Goal: Register for event/course

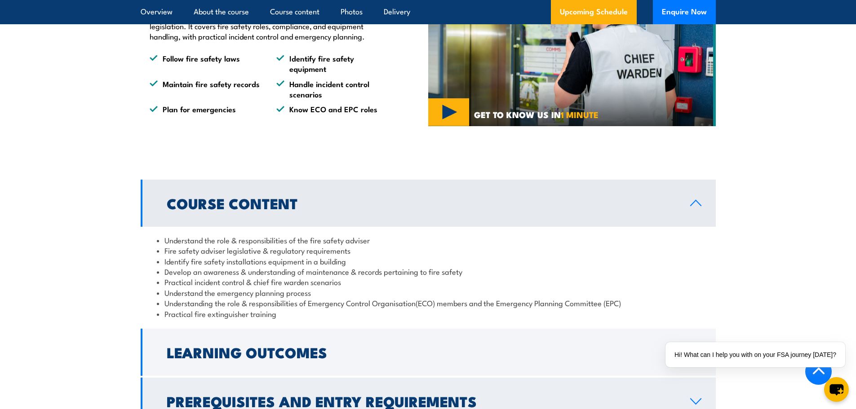
scroll to position [764, 0]
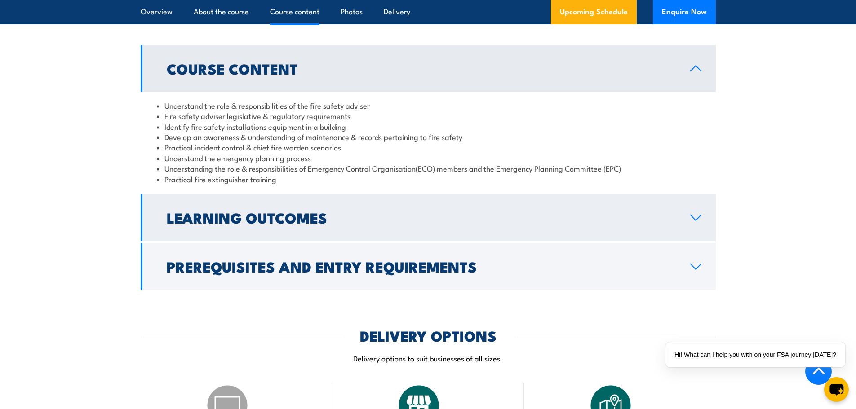
click at [303, 224] on h2 "Learning Outcomes" at bounding box center [421, 217] width 509 height 13
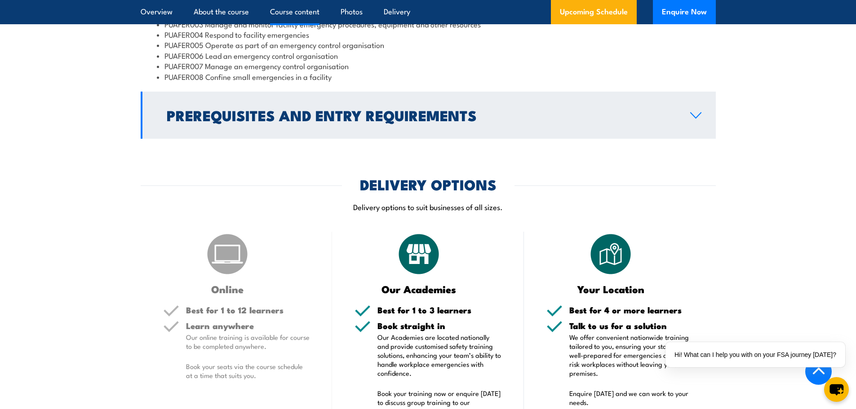
scroll to position [809, 0]
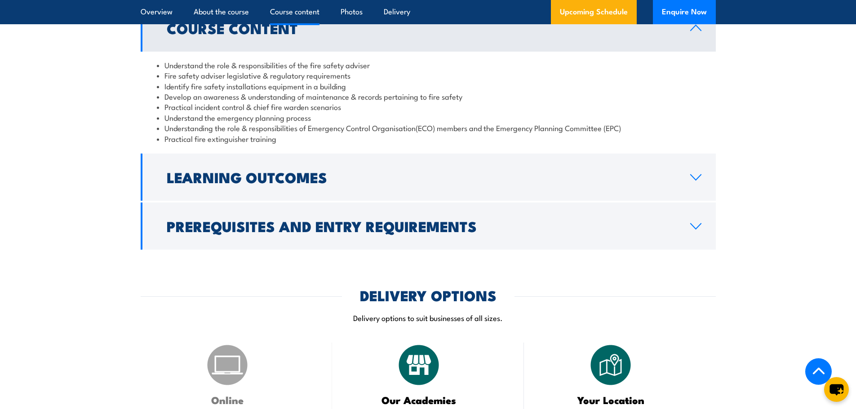
scroll to position [943, 0]
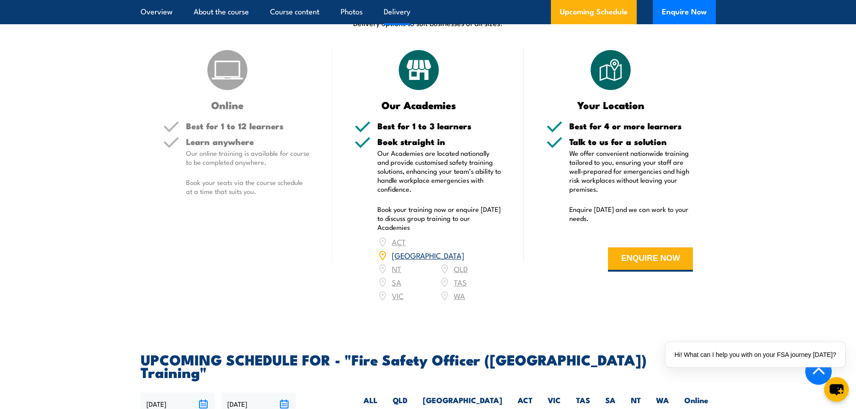
scroll to position [1078, 0]
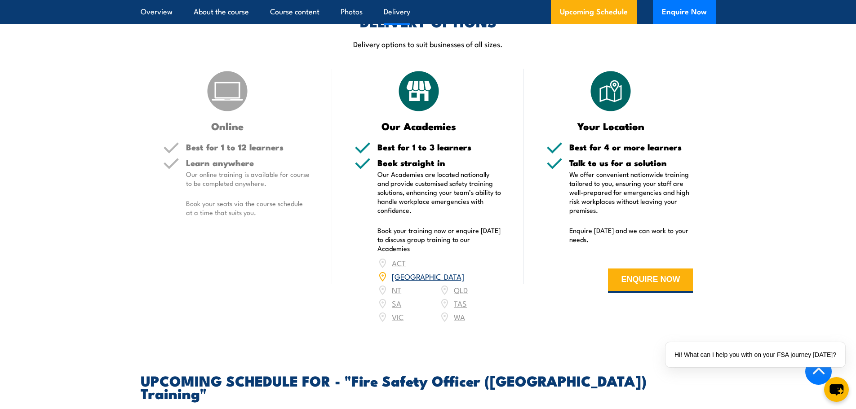
click at [401, 106] on img at bounding box center [418, 91] width 45 height 45
click at [464, 271] on link "[GEOGRAPHIC_DATA]" at bounding box center [428, 276] width 72 height 11
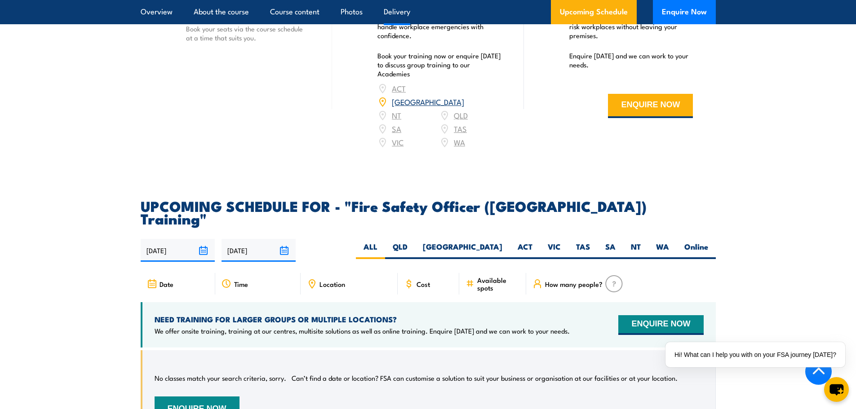
scroll to position [1124, 0]
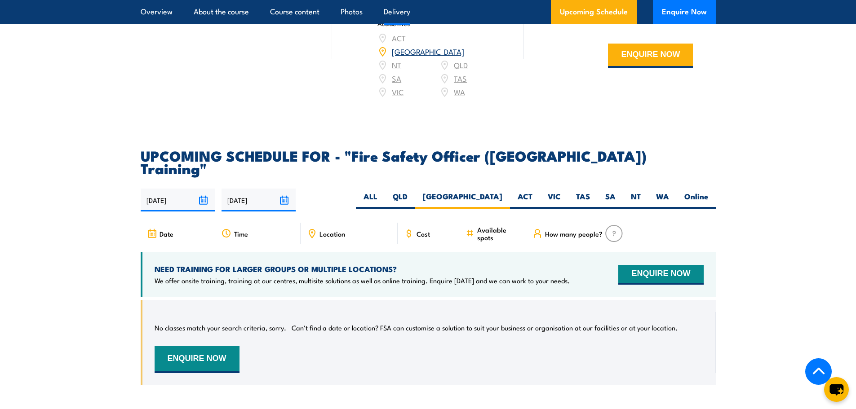
scroll to position [1259, 0]
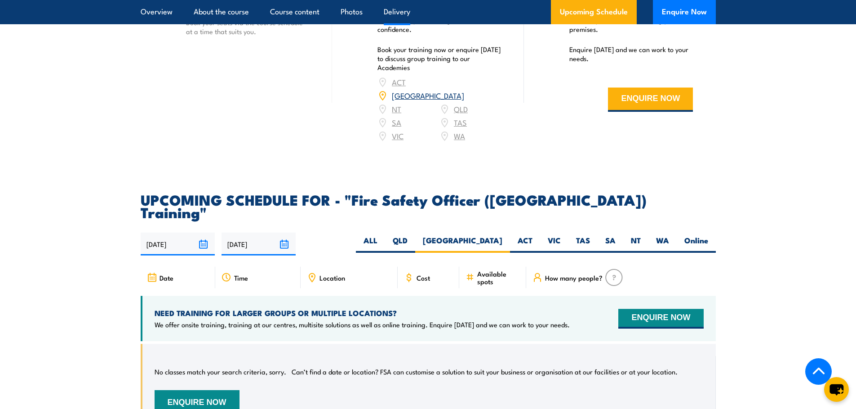
click at [204, 233] on input "29/09/2025" at bounding box center [178, 244] width 74 height 23
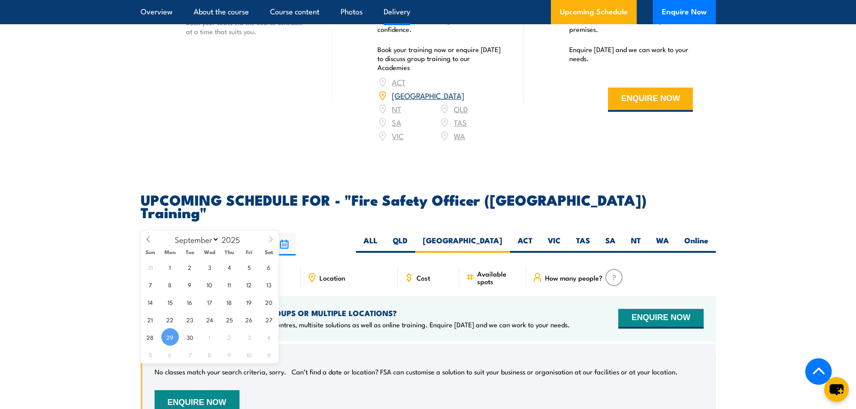
click at [271, 240] on icon at bounding box center [271, 239] width 6 height 6
select select "10"
click at [270, 267] on span "1" at bounding box center [269, 267] width 18 height 18
type input "01/11/2025"
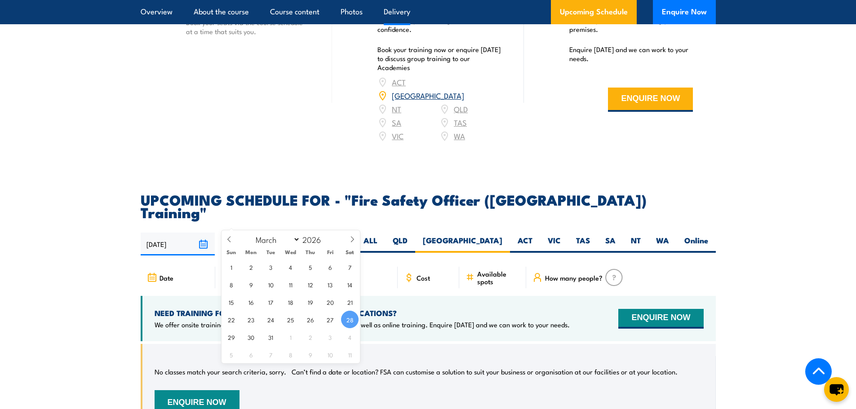
click at [286, 233] on input "28/03/2026" at bounding box center [258, 244] width 74 height 23
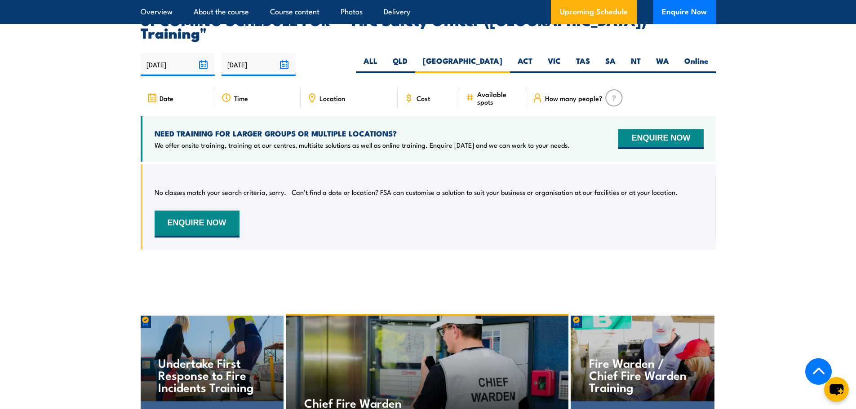
click at [336, 208] on div "No classes match your search criteria, sorry. Can’t find a date or location? FS…" at bounding box center [429, 207] width 549 height 61
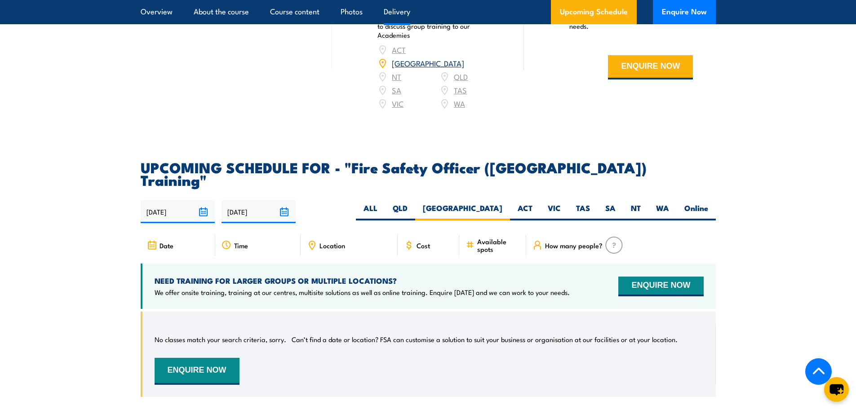
scroll to position [1439, 0]
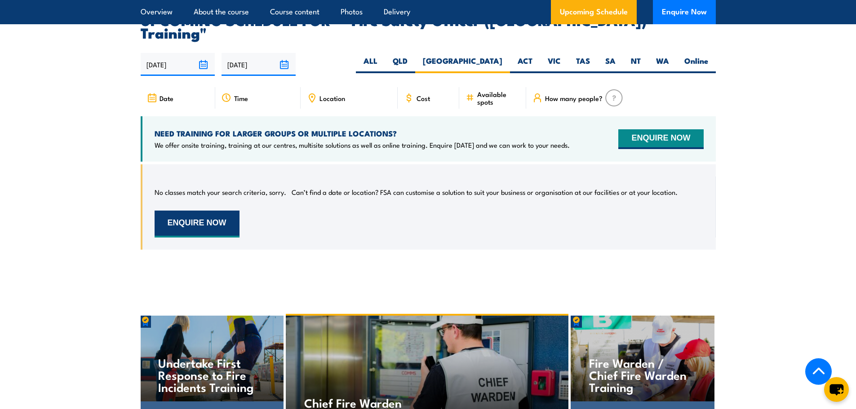
drag, startPoint x: 213, startPoint y: 195, endPoint x: 208, endPoint y: 191, distance: 6.4
click at [209, 211] on button "ENQUIRE NOW" at bounding box center [197, 224] width 85 height 27
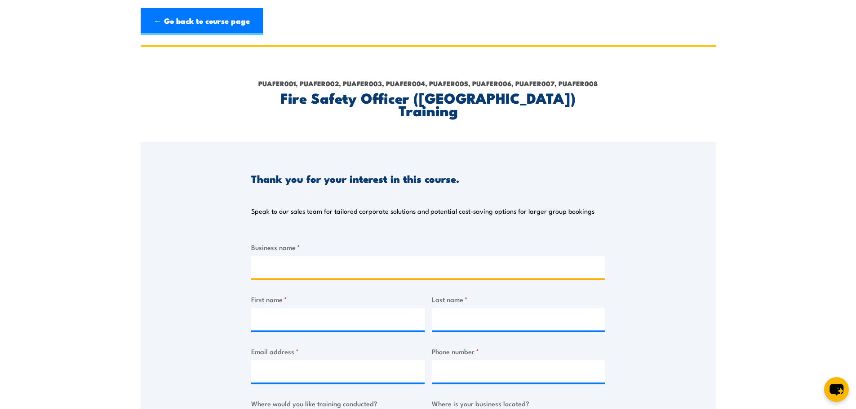
click at [281, 258] on input "Business name *" at bounding box center [428, 267] width 354 height 22
type input "Willowdene Constructions"
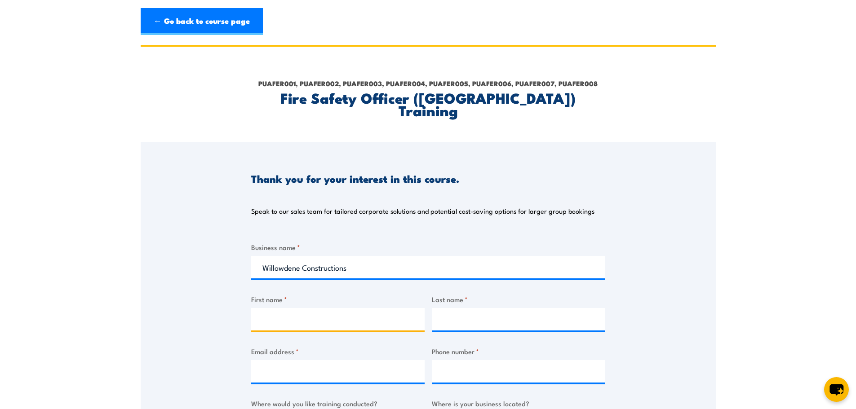
click at [283, 311] on input "First name *" at bounding box center [337, 319] width 173 height 22
type input "[PERSON_NAME]"
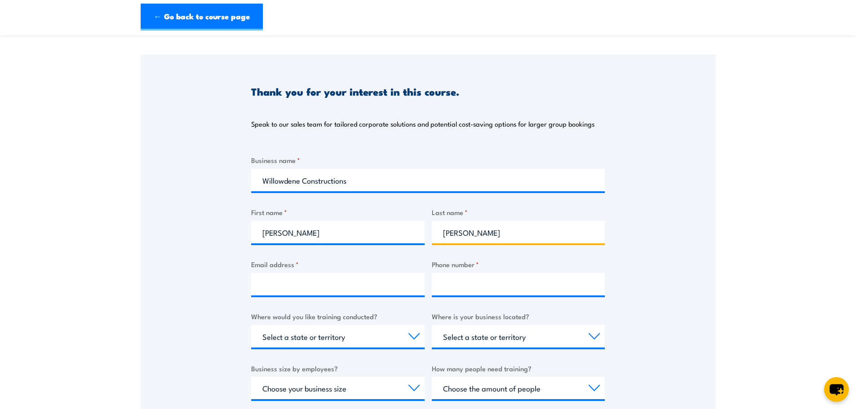
scroll to position [90, 0]
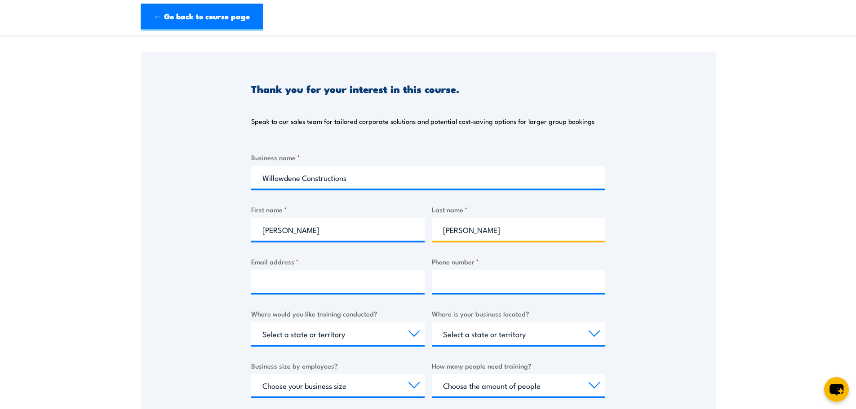
type input "[PERSON_NAME]"
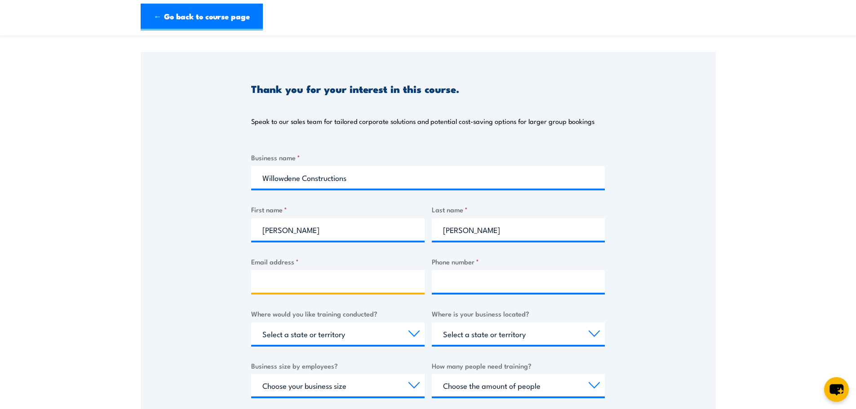
click at [279, 274] on input "Email address *" at bounding box center [337, 281] width 173 height 22
click at [302, 270] on input "Email address *" at bounding box center [337, 281] width 173 height 22
paste input "[EMAIL_ADDRESS][DOMAIN_NAME]"
type input "[EMAIL_ADDRESS][DOMAIN_NAME]"
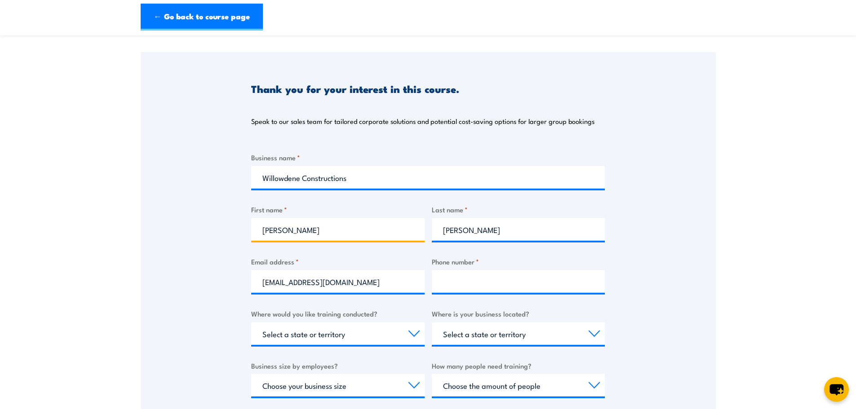
drag, startPoint x: 301, startPoint y: 214, endPoint x: 438, endPoint y: 210, distance: 136.2
click at [437, 204] on div "Business name * Willowdene Constructions First name * [PERSON_NAME] Last name *…" at bounding box center [428, 321] width 354 height 338
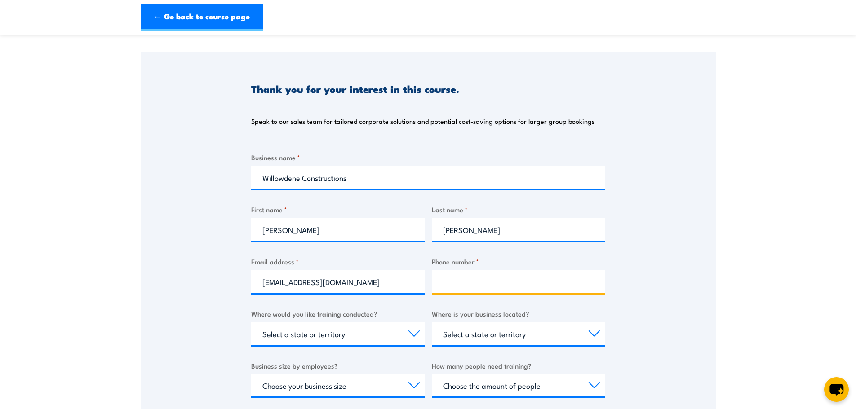
click at [474, 270] on input "Phone number *" at bounding box center [518, 281] width 173 height 22
click at [479, 257] on div "Phone number *" at bounding box center [518, 275] width 173 height 36
click at [471, 270] on input "Phone number *" at bounding box center [518, 281] width 173 height 22
type input "0247324022"
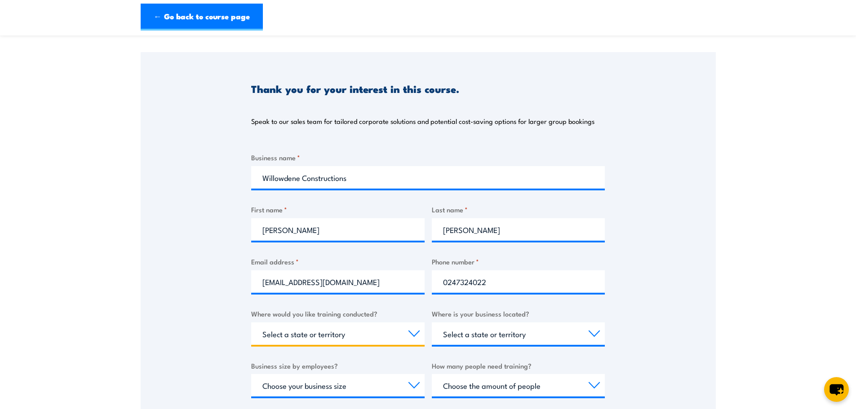
click at [348, 323] on select "Select a state or territory Nationally - multiple locations [GEOGRAPHIC_DATA] […" at bounding box center [337, 334] width 173 height 22
select select "[GEOGRAPHIC_DATA]"
click at [251, 323] on select "Select a state or territory Nationally - multiple locations [GEOGRAPHIC_DATA] […" at bounding box center [337, 334] width 173 height 22
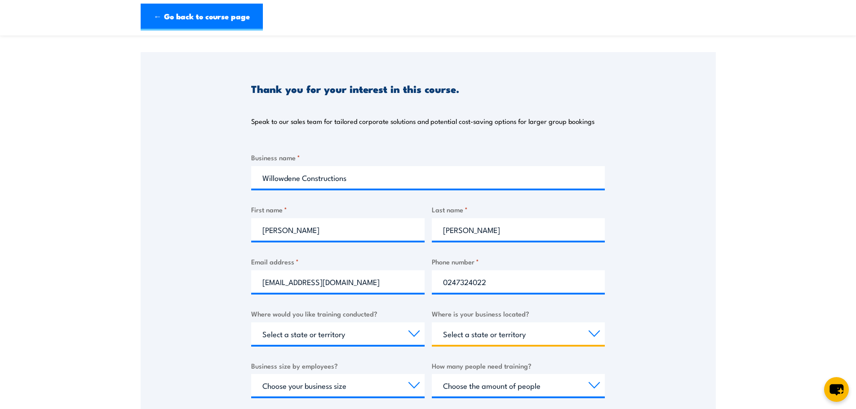
click at [520, 324] on select "Select a state or territory [GEOGRAPHIC_DATA] [GEOGRAPHIC_DATA] [GEOGRAPHIC_DAT…" at bounding box center [518, 334] width 173 height 22
select select "[GEOGRAPHIC_DATA]"
click at [432, 323] on select "Select a state or territory [GEOGRAPHIC_DATA] [GEOGRAPHIC_DATA] [GEOGRAPHIC_DAT…" at bounding box center [518, 334] width 173 height 22
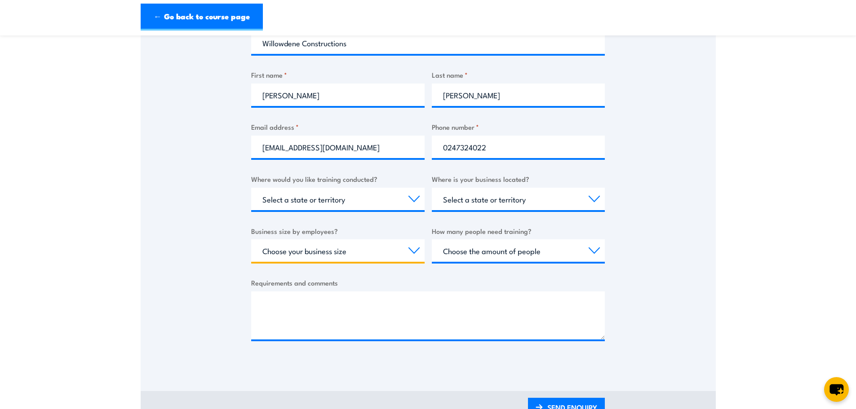
click at [345, 239] on select "Choose your business size 1 to 19 20 to 199 200+" at bounding box center [337, 250] width 173 height 22
click at [251, 239] on select "Choose your business size 1 to 19 20 to 199 200+" at bounding box center [337, 250] width 173 height 22
click at [482, 239] on select "Choose the amount of people 1 to 4 5 to 19 20+" at bounding box center [518, 250] width 173 height 22
click at [331, 241] on select "Choose your business size 1 to 19 20 to 199 200+" at bounding box center [337, 250] width 173 height 22
select select "20 to 199"
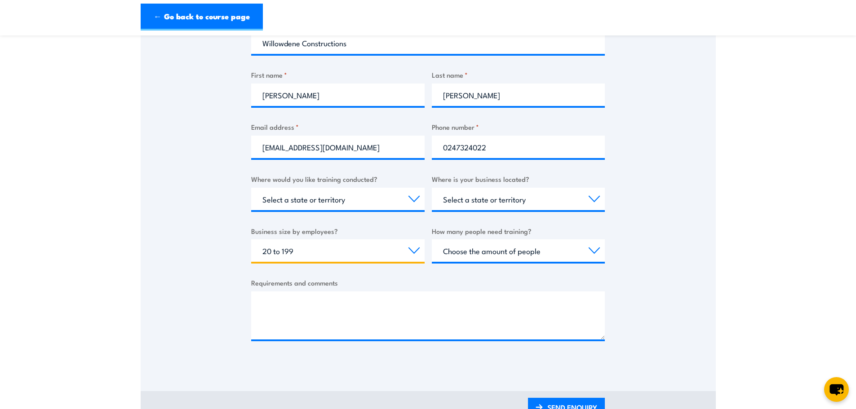
click at [251, 239] on select "Choose your business size 1 to 19 20 to 199 200+" at bounding box center [337, 250] width 173 height 22
click at [474, 239] on select "Choose the amount of people 1 to 4 5 to 19 20+" at bounding box center [518, 250] width 173 height 22
select select "1 to 4"
click at [432, 239] on select "Choose the amount of people 1 to 4 5 to 19 20+" at bounding box center [518, 250] width 173 height 22
click at [671, 226] on div "Thank you for your interest in this course. Speak to our sales team for tailore…" at bounding box center [428, 141] width 575 height 449
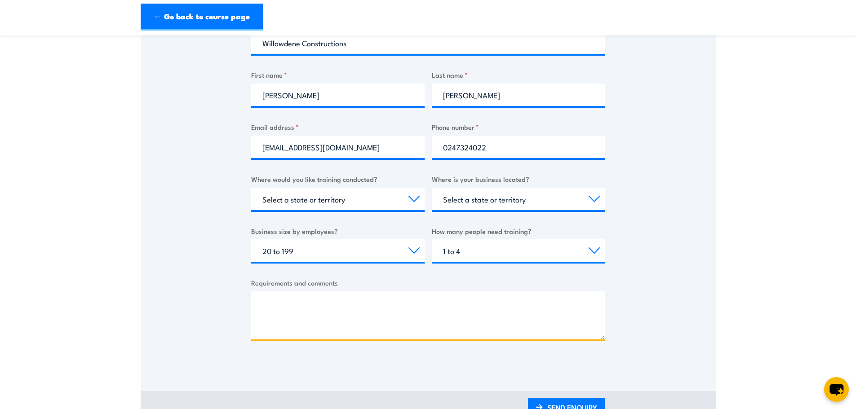
click at [305, 292] on textarea "Requirements and comments" at bounding box center [428, 316] width 354 height 48
click at [270, 292] on textarea "Requirements and comments" at bounding box center [428, 316] width 354 height 48
paste textarea "Evolve Essential Maintenance Service"
drag, startPoint x: 287, startPoint y: 292, endPoint x: 177, endPoint y: 282, distance: 111.0
click at [177, 283] on div "Thank you for your interest in this course. Speak to our sales team for tailore…" at bounding box center [428, 141] width 575 height 449
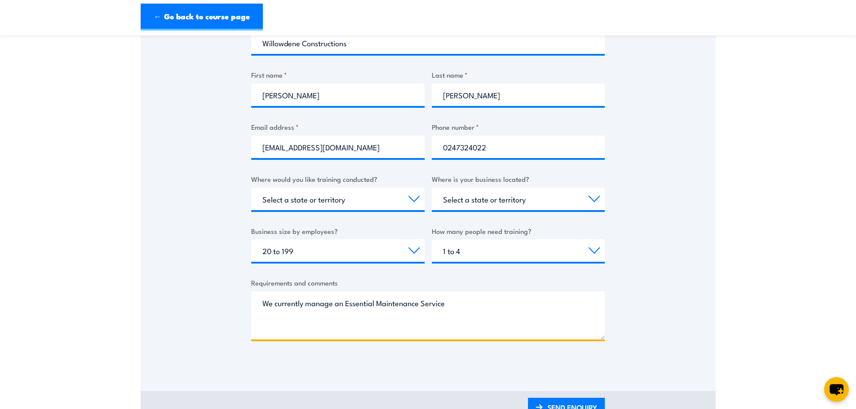
click at [456, 292] on textarea "We currently manage an Essential Maintenance Service" at bounding box center [428, 316] width 354 height 48
click at [461, 294] on textarea "We currently manage an Essential Maintenance Service" at bounding box center [428, 316] width 354 height 48
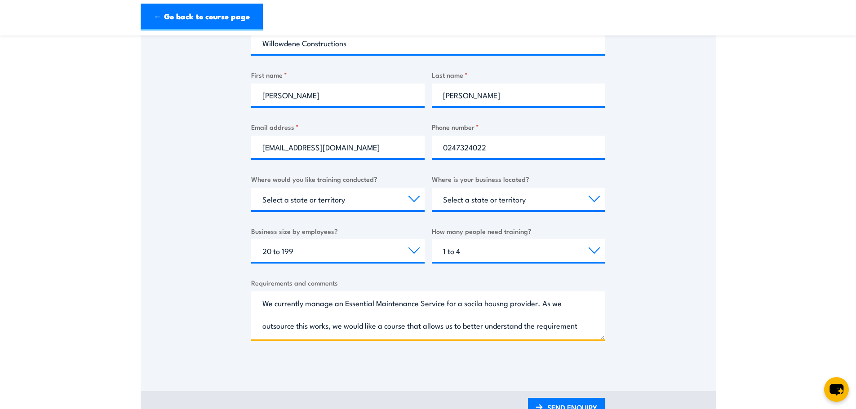
scroll to position [14, 0]
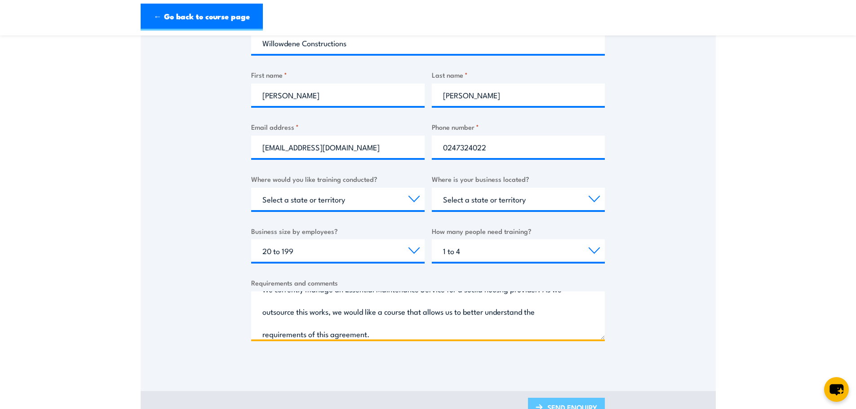
type textarea "We currently manage an Essential Maintenance Service for a socila housng provid…"
click at [555, 398] on link "SEND ENQUIRY" at bounding box center [566, 408] width 77 height 21
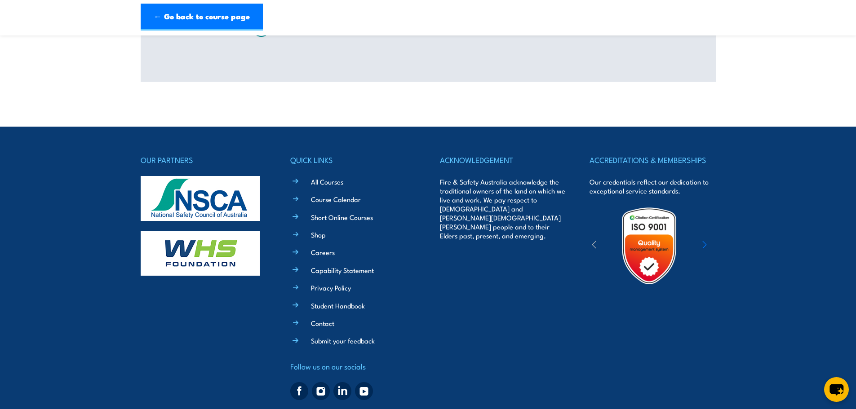
scroll to position [0, 0]
